Goal: Task Accomplishment & Management: Use online tool/utility

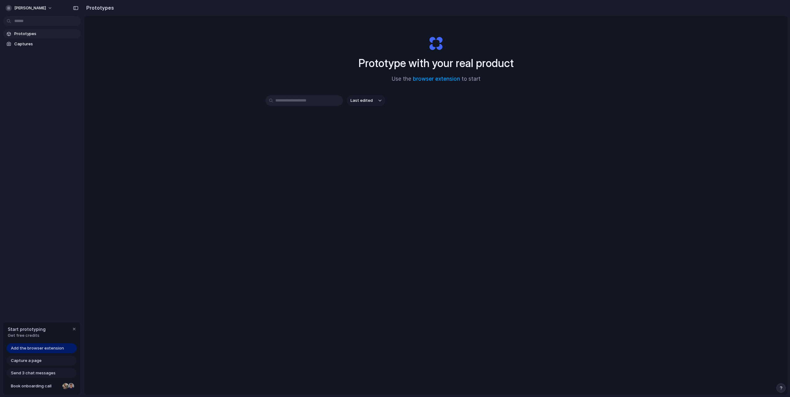
scroll to position [0, 0]
click at [151, 94] on div "Prototype with your real product Use the browser extension to start Last edited" at bounding box center [436, 222] width 704 height 412
click at [55, 348] on span "Add the browser extension" at bounding box center [37, 348] width 53 height 6
click at [55, 349] on span "Add the browser extension" at bounding box center [37, 348] width 53 height 6
drag, startPoint x: 309, startPoint y: 212, endPoint x: 143, endPoint y: 305, distance: 189.9
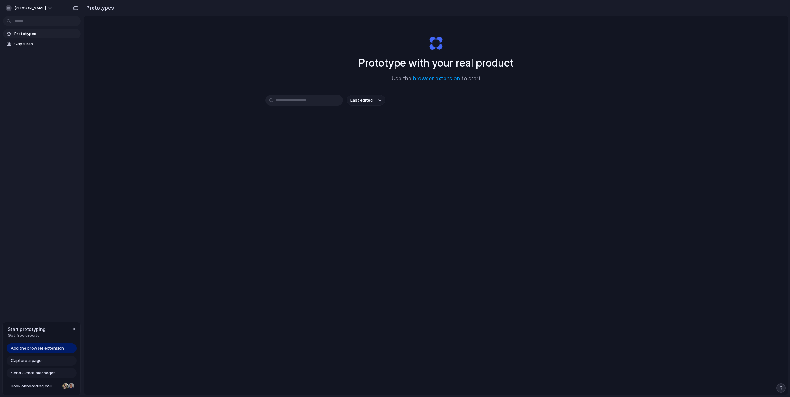
click at [307, 213] on div "Prototype with your real product Use the browser extension to start Last edited" at bounding box center [436, 222] width 704 height 412
drag, startPoint x: 49, startPoint y: 355, endPoint x: 48, endPoint y: 349, distance: 6.0
click at [49, 355] on div "Add the browser extension Capture a page Send 3 chat messages Book onboarding c…" at bounding box center [42, 369] width 78 height 52
click at [48, 349] on span "Add the browser extension" at bounding box center [37, 348] width 53 height 6
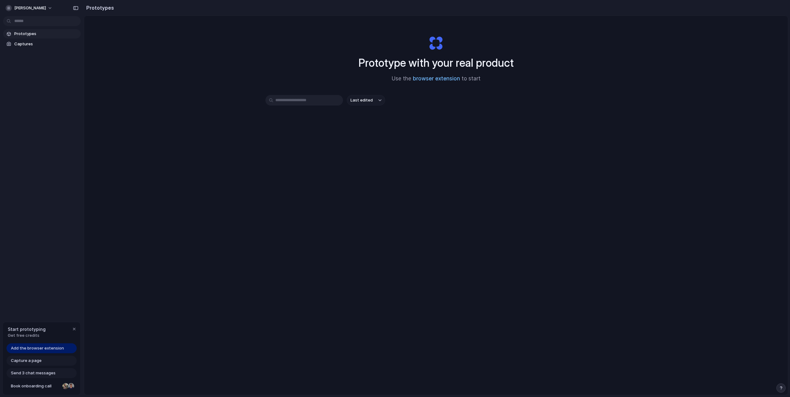
click at [440, 78] on link "browser extension" at bounding box center [436, 78] width 47 height 6
click at [261, 37] on div "Prototype with your real product Use the browser extension to start Last edited" at bounding box center [436, 222] width 704 height 412
click at [205, 104] on div "Prototype with your real product Use the browser extension to start Last edited" at bounding box center [436, 222] width 704 height 412
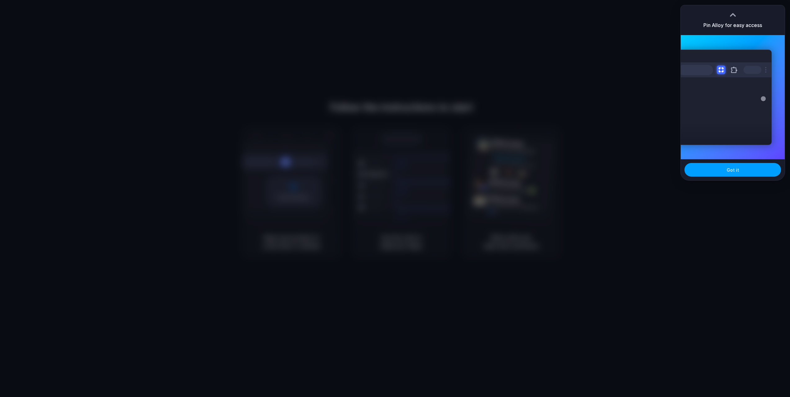
click at [723, 169] on button "Got it" at bounding box center [733, 170] width 97 height 14
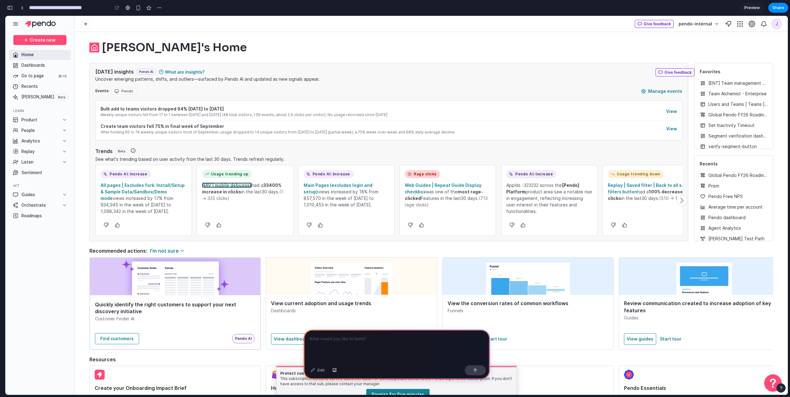
click at [245, 184] on link "NAV | mobile debugger" at bounding box center [227, 185] width 50 height 5
click at [412, 356] on div at bounding box center [397, 346] width 186 height 33
click at [409, 348] on div at bounding box center [397, 346] width 186 height 33
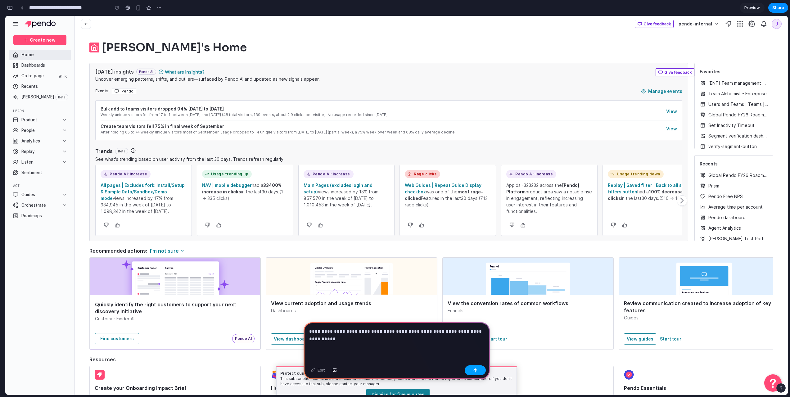
click at [474, 369] on div "button" at bounding box center [475, 370] width 4 height 4
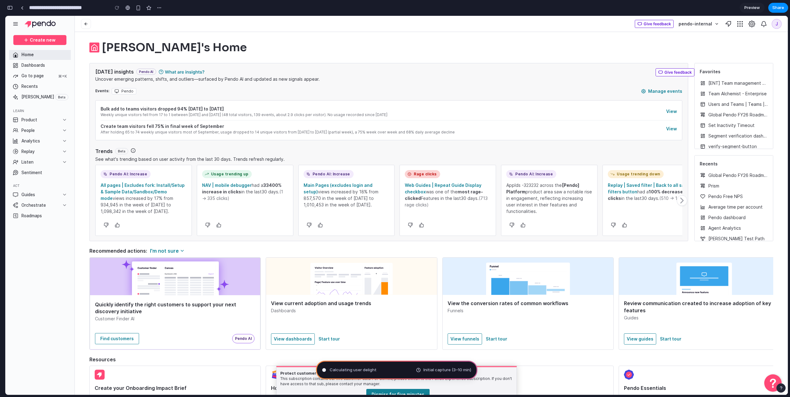
click at [11, 8] on div "button" at bounding box center [10, 8] width 6 height 4
